Goal: Information Seeking & Learning: Learn about a topic

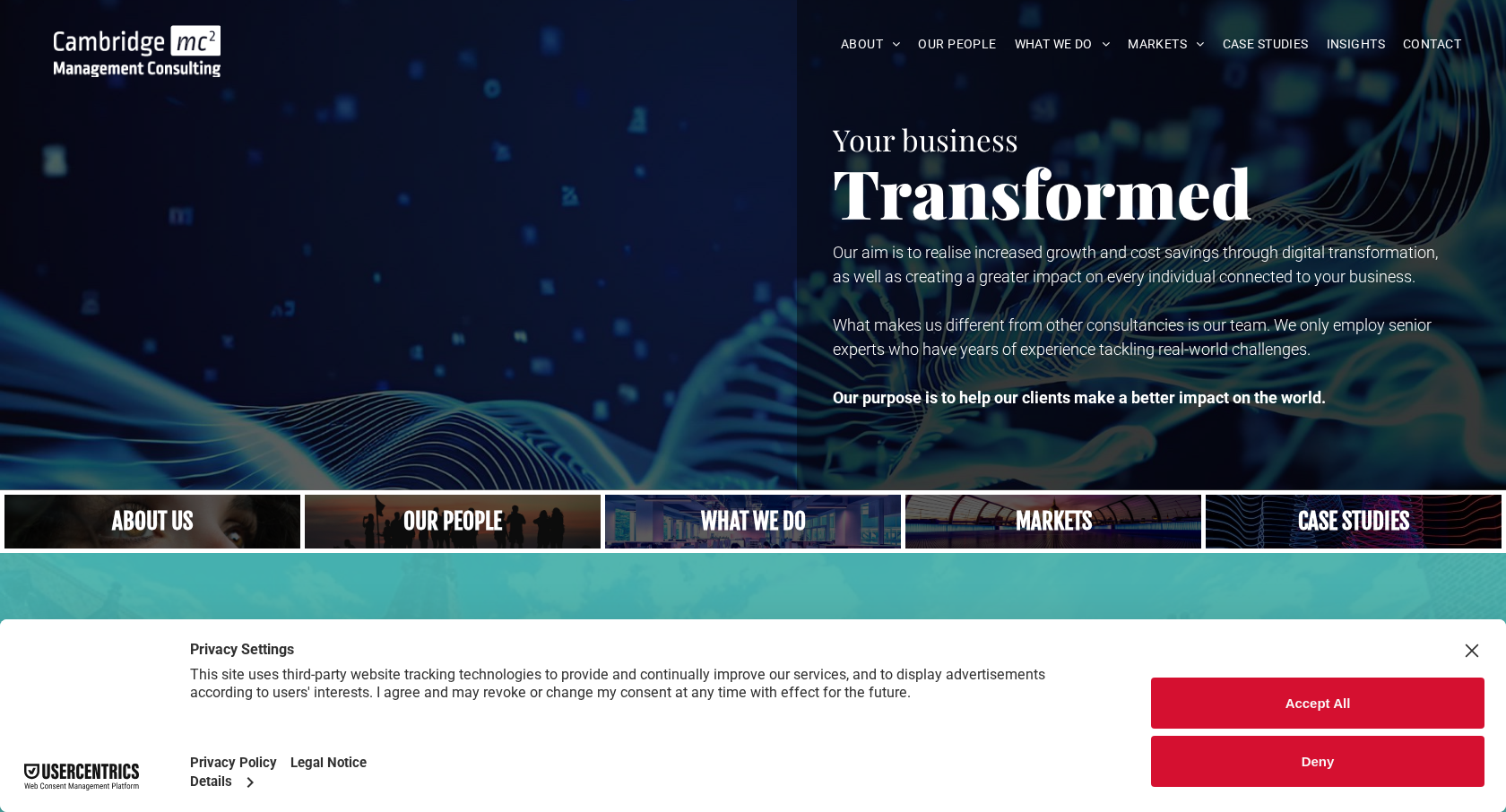
click at [1347, 714] on button "Accept All" at bounding box center [1317, 703] width 333 height 51
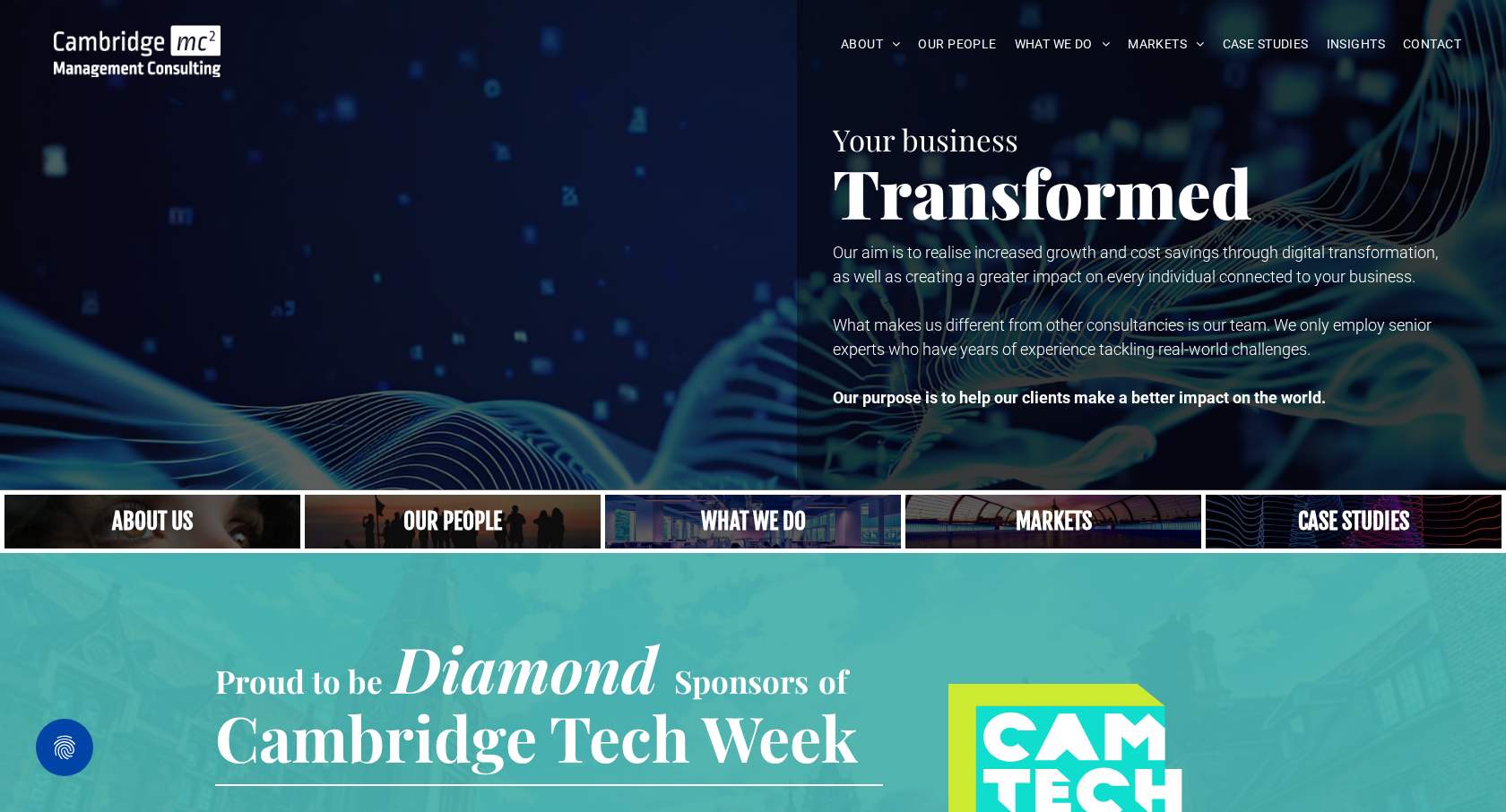
click at [195, 543] on link "Close up of woman's face, centered on her eyes" at bounding box center [152, 521] width 314 height 57
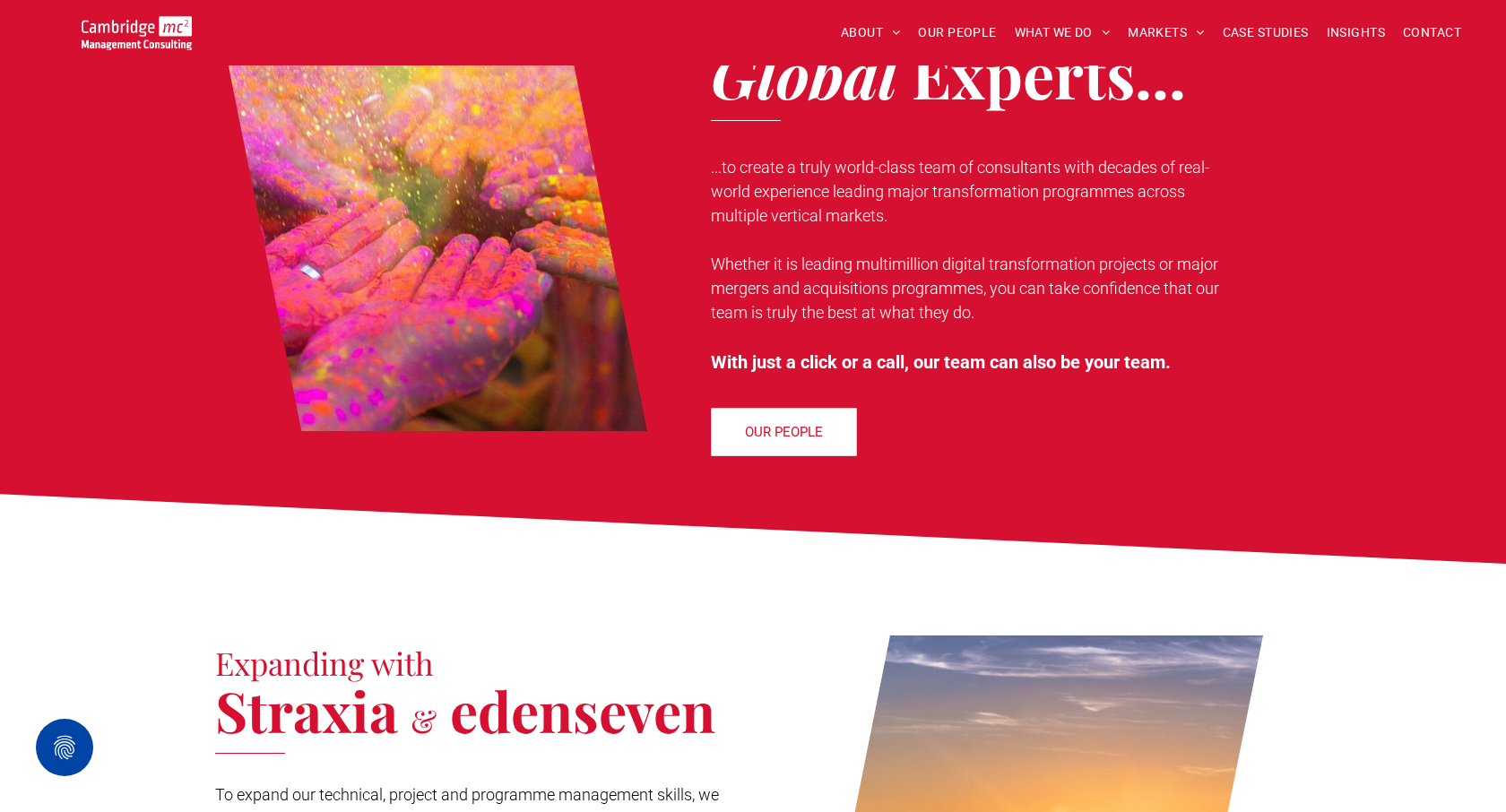
scroll to position [1443, 0]
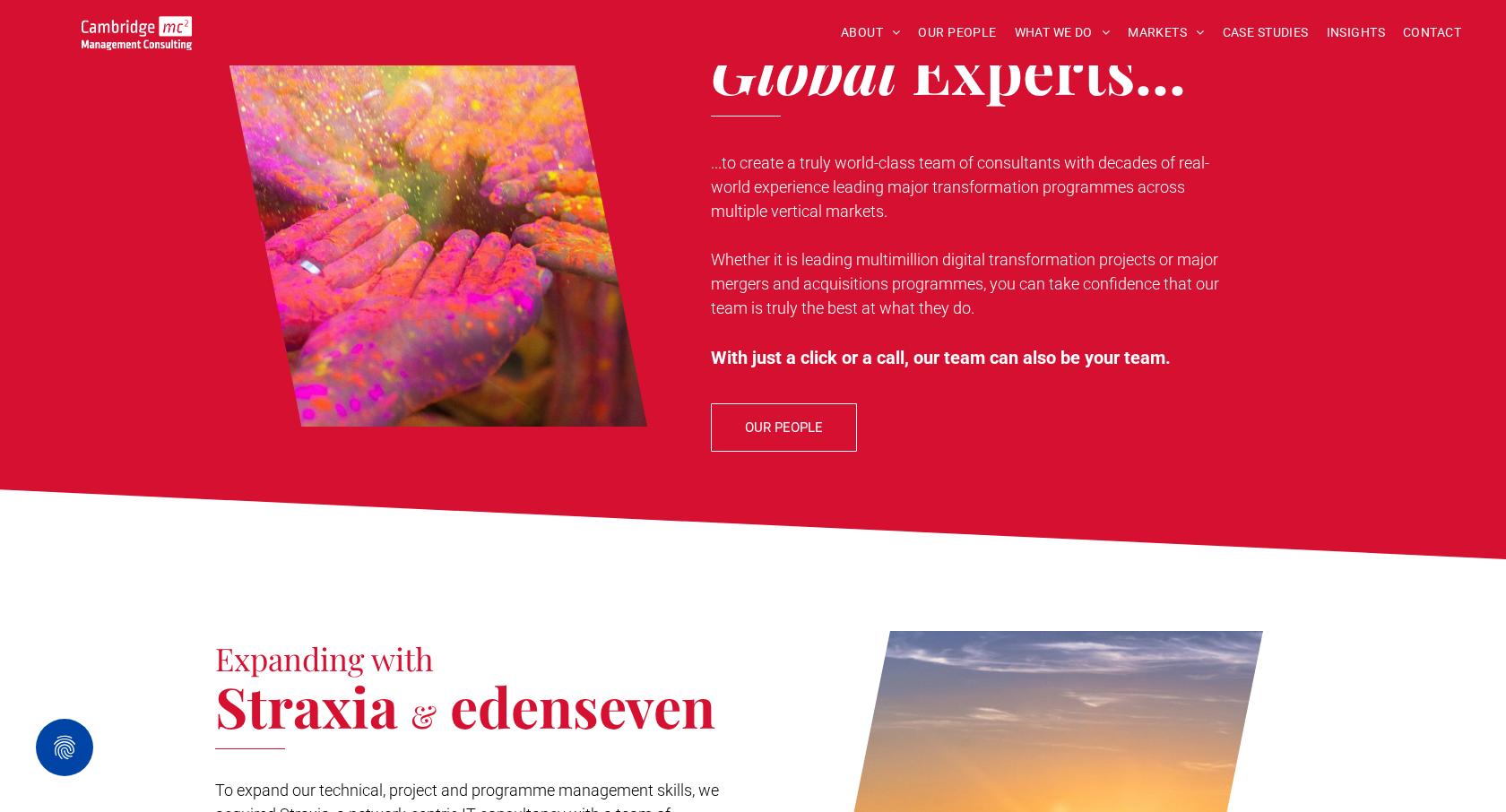
click at [799, 409] on span "OUR PEOPLE" at bounding box center [784, 427] width 78 height 45
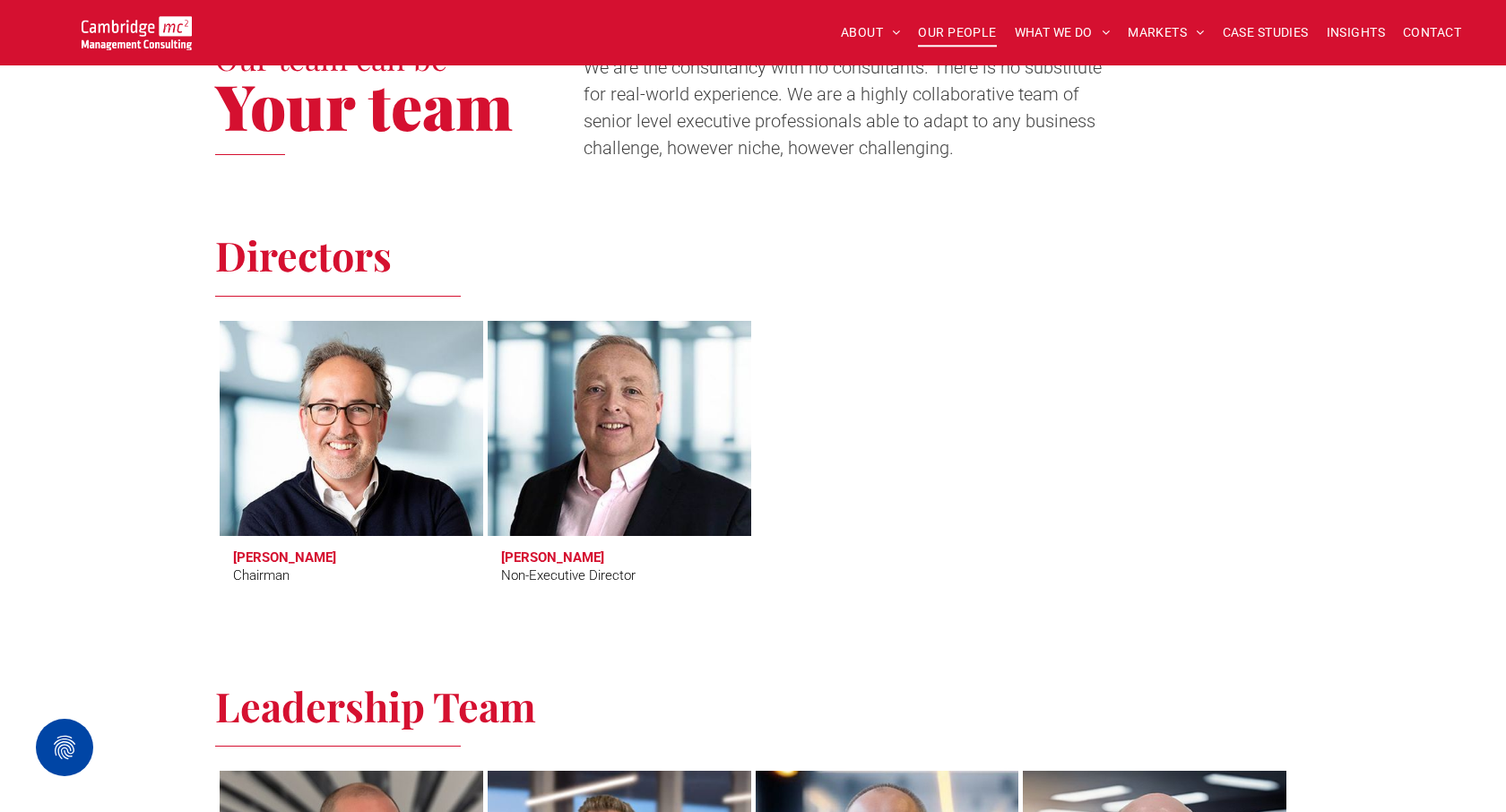
scroll to position [698, 0]
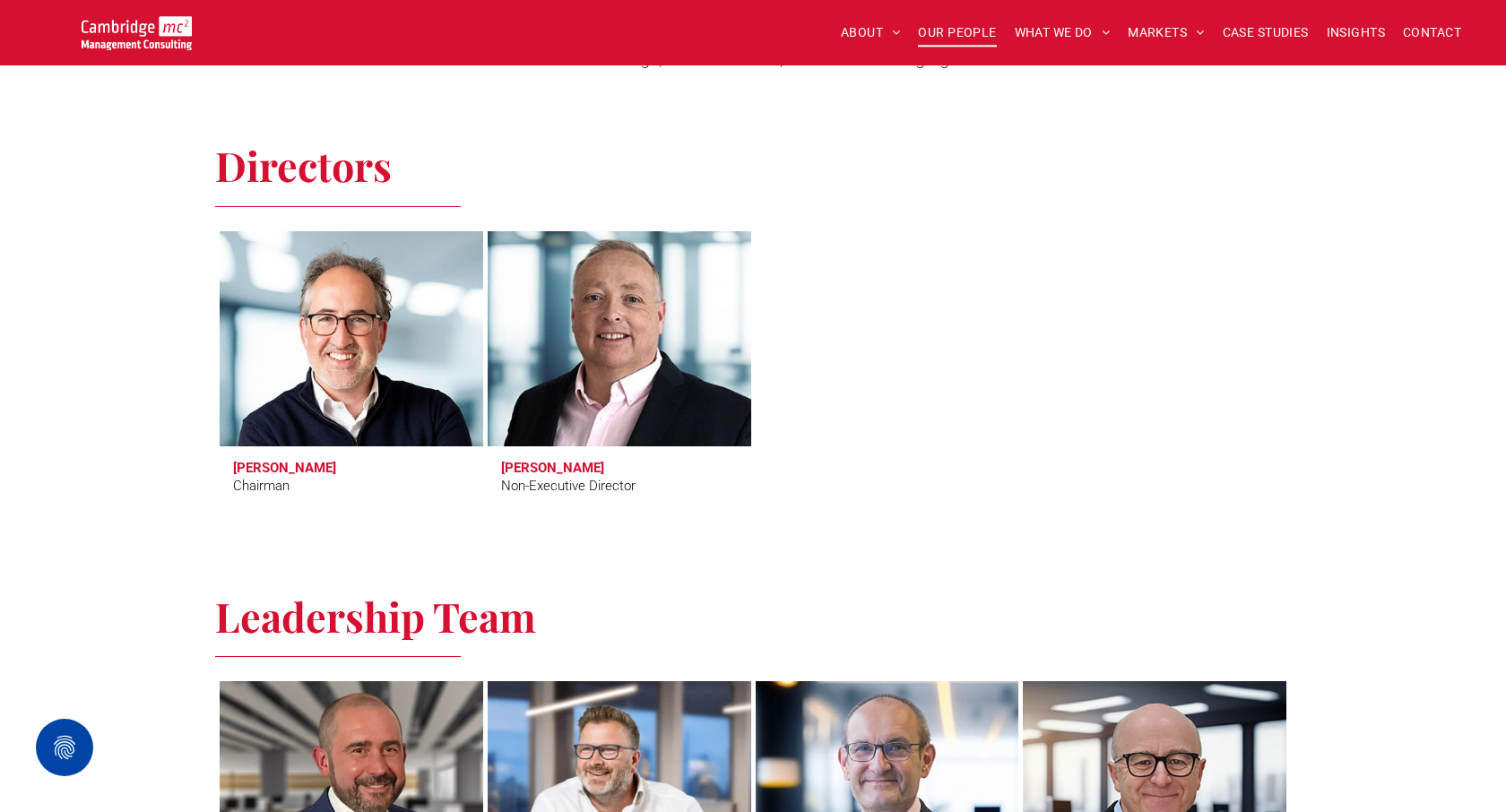
click at [672, 382] on link at bounding box center [619, 339] width 279 height 228
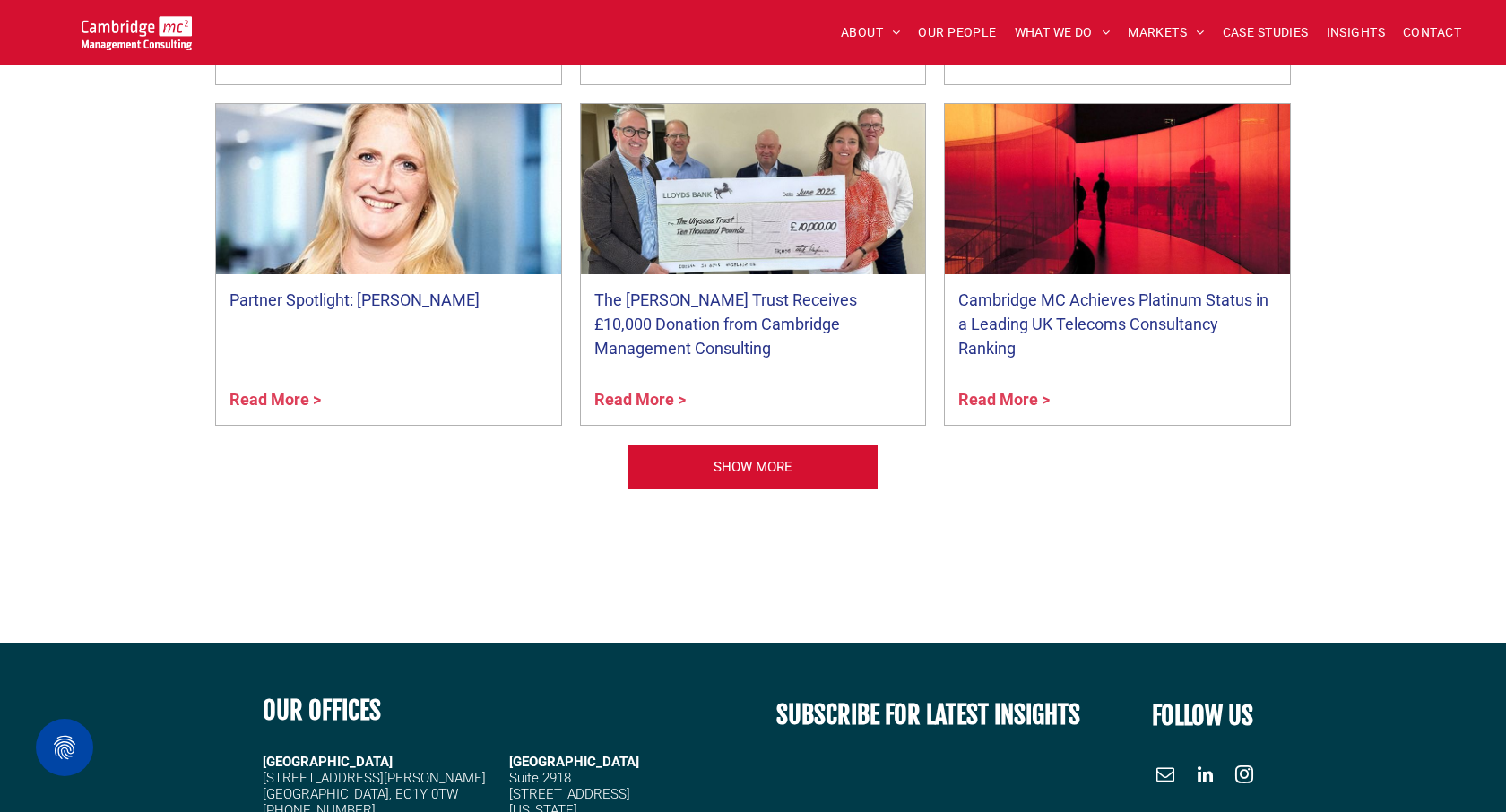
scroll to position [7229, 0]
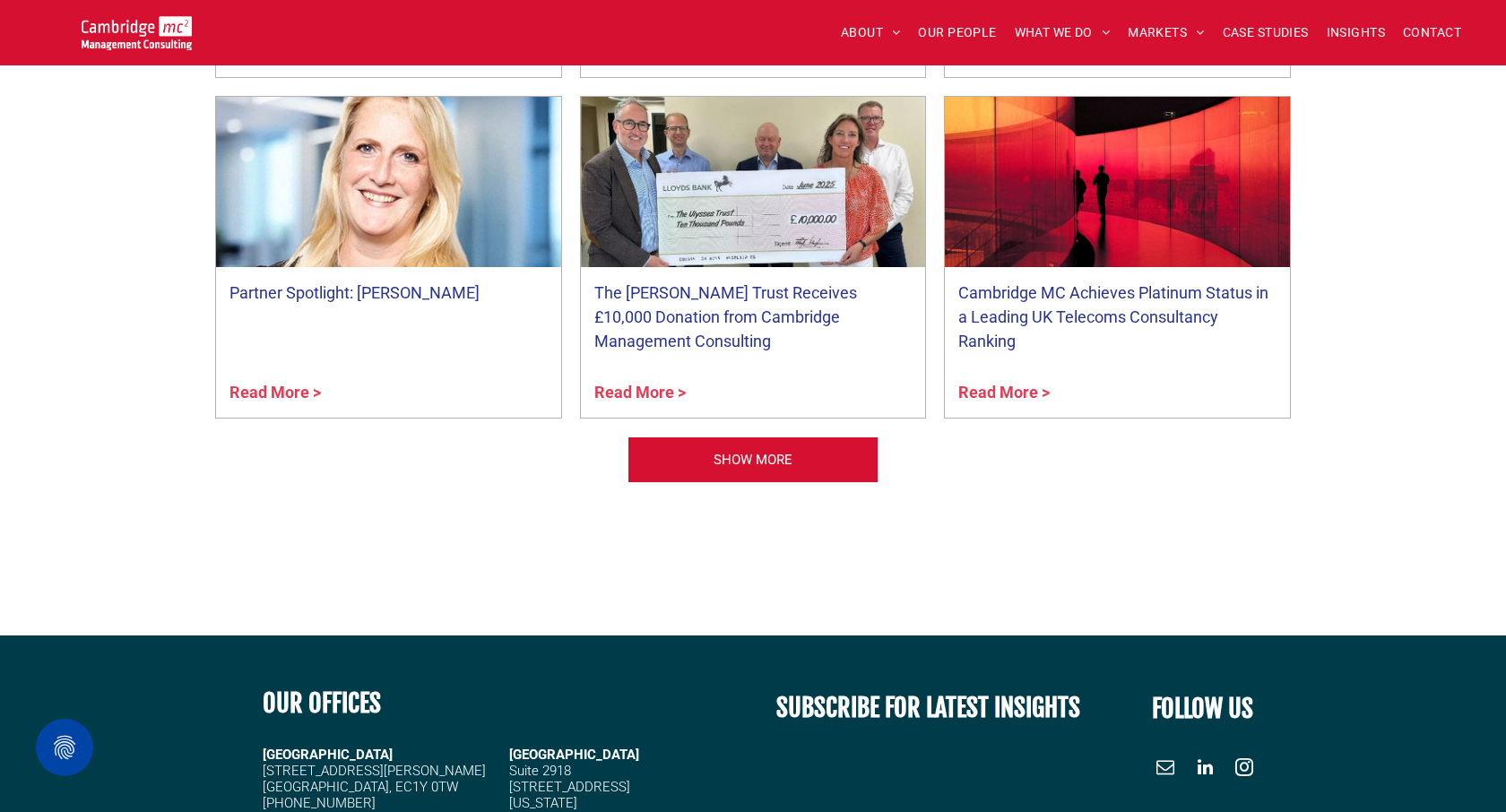
click at [442, 319] on div "Partner Spotlight: Faye Holland by Faye Holland • 11 July 2025" at bounding box center [389, 323] width 345 height 113
click at [426, 286] on link "Partner Spotlight: [PERSON_NAME]" at bounding box center [389, 292] width 319 height 24
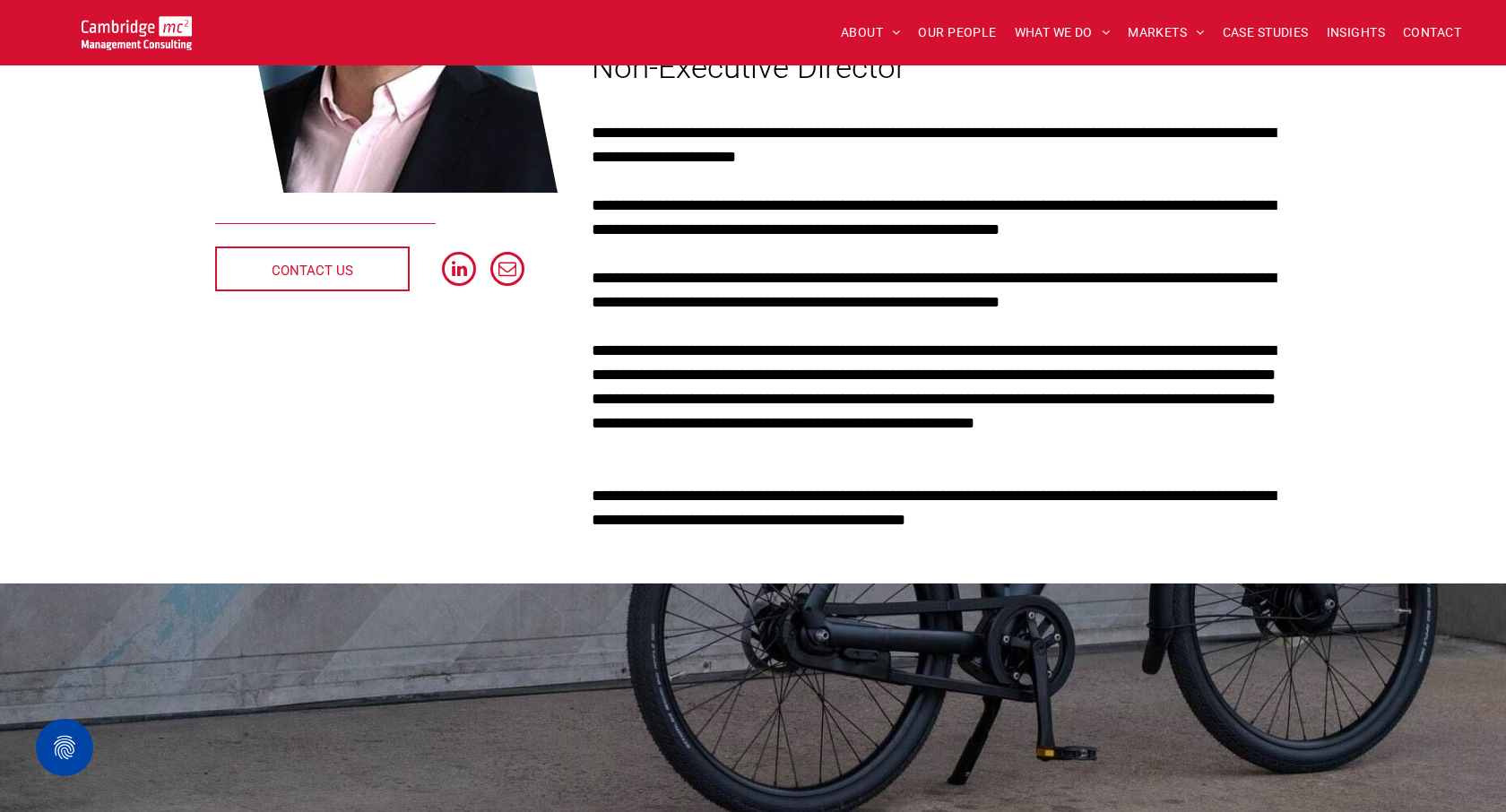
scroll to position [390, 0]
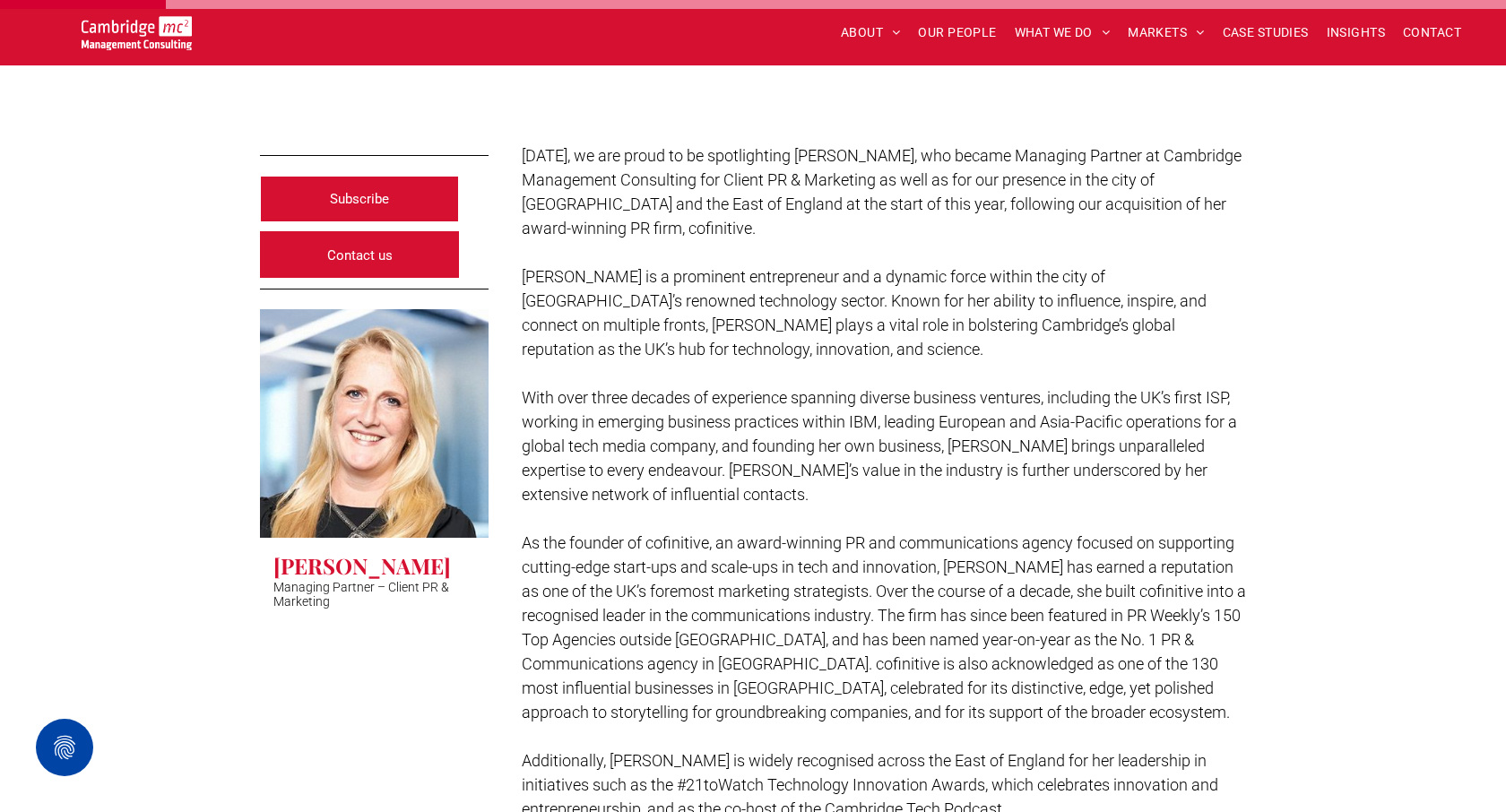
scroll to position [385, 0]
